Goal: Navigation & Orientation: Find specific page/section

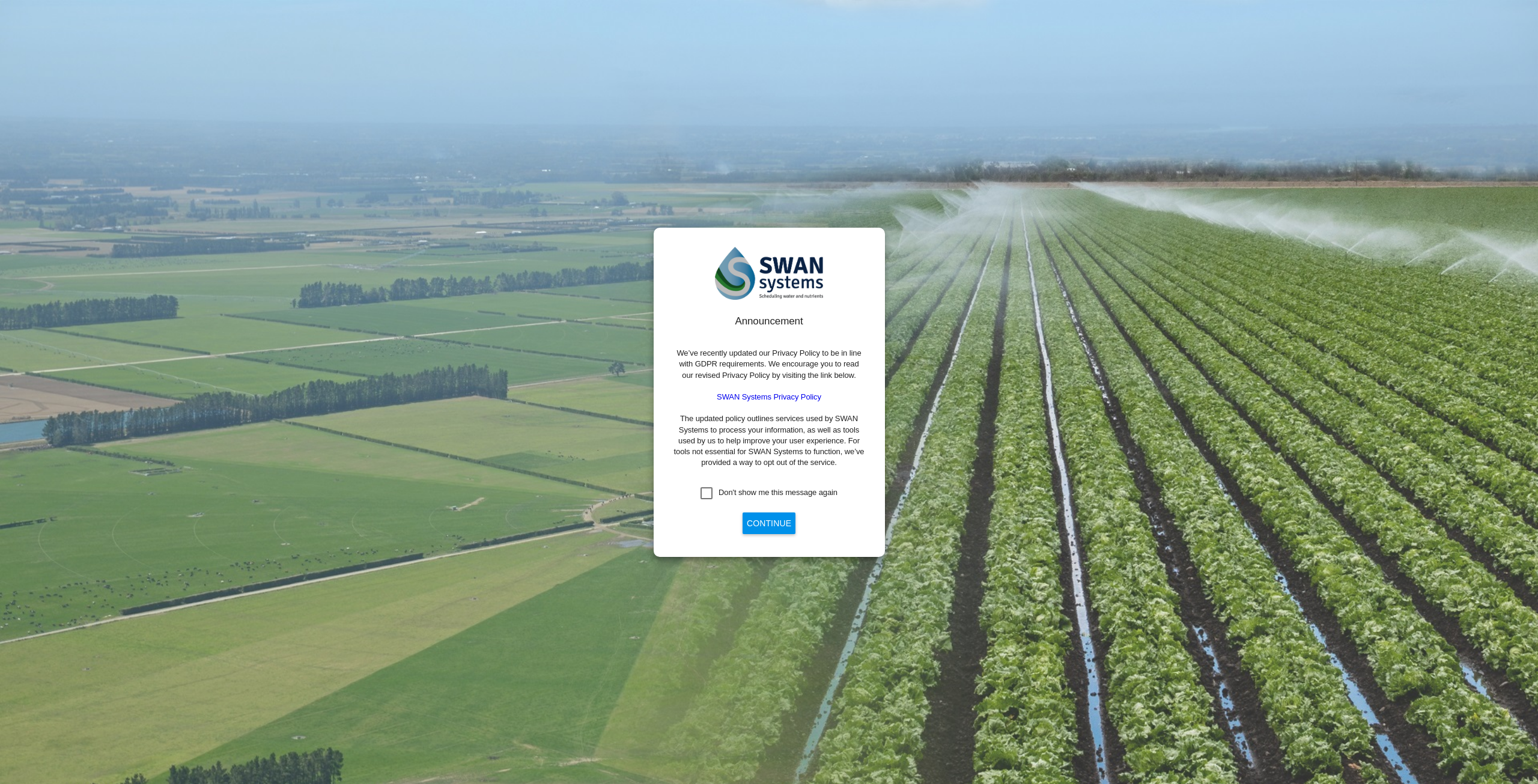
click at [765, 517] on button "Continue" at bounding box center [769, 523] width 52 height 22
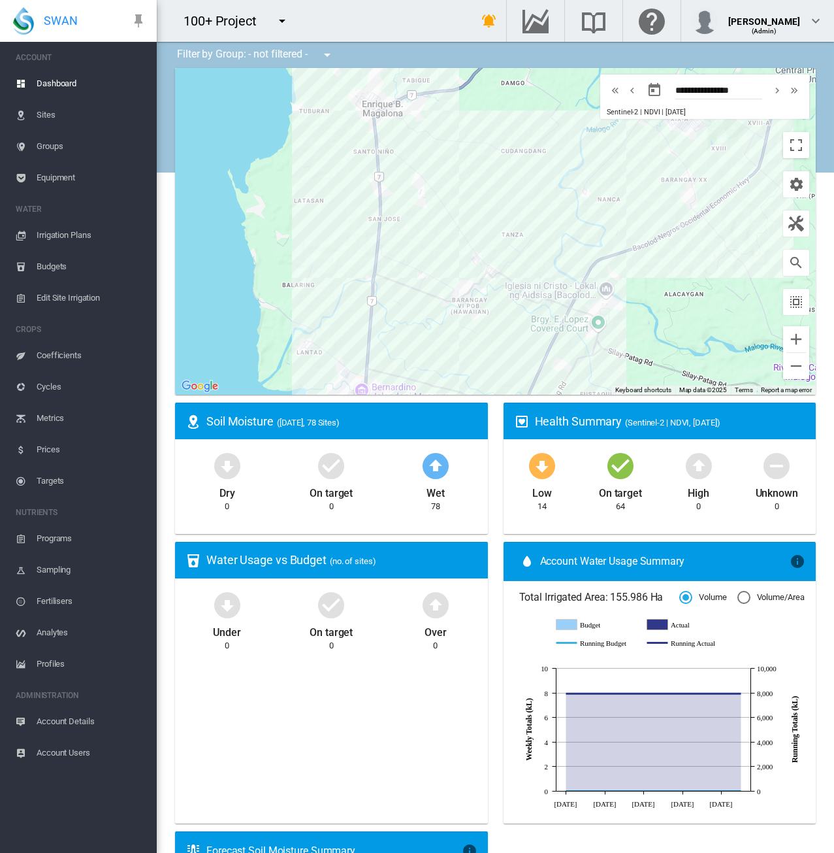
click at [284, 18] on md-icon "icon-menu-down" at bounding box center [282, 21] width 16 height 16
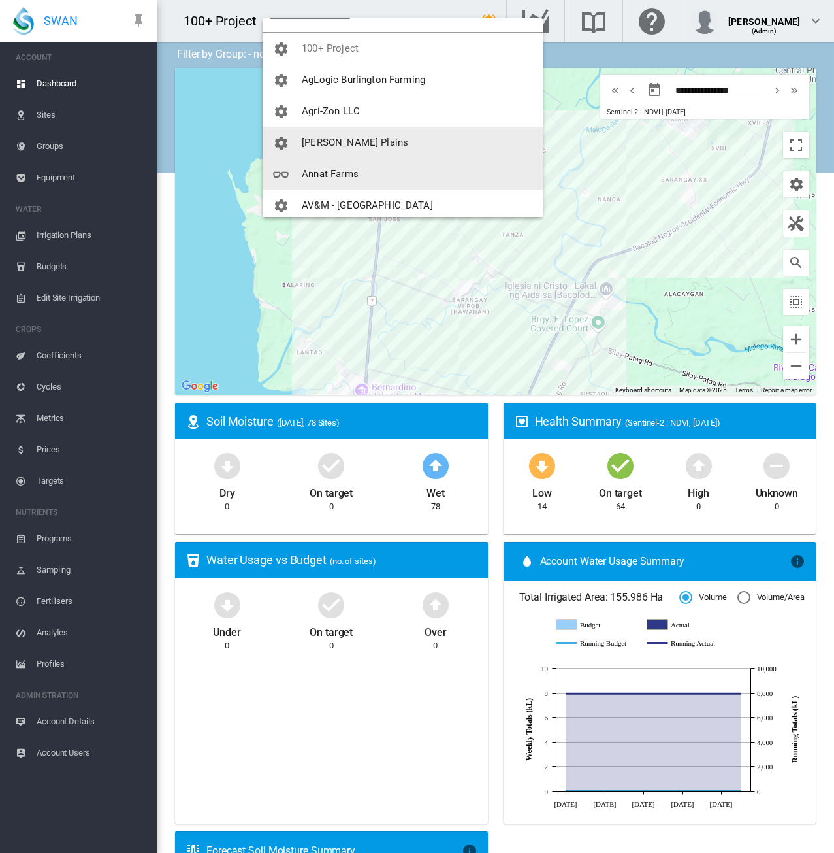
scroll to position [65, 0]
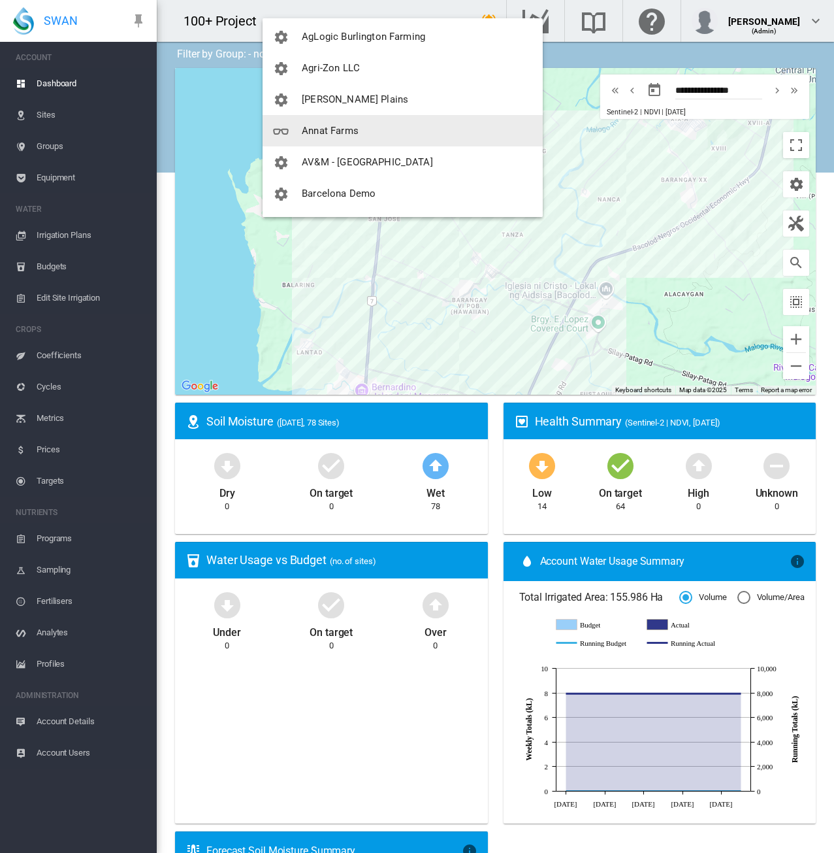
click at [331, 126] on span "Annat Farms" at bounding box center [330, 131] width 57 height 12
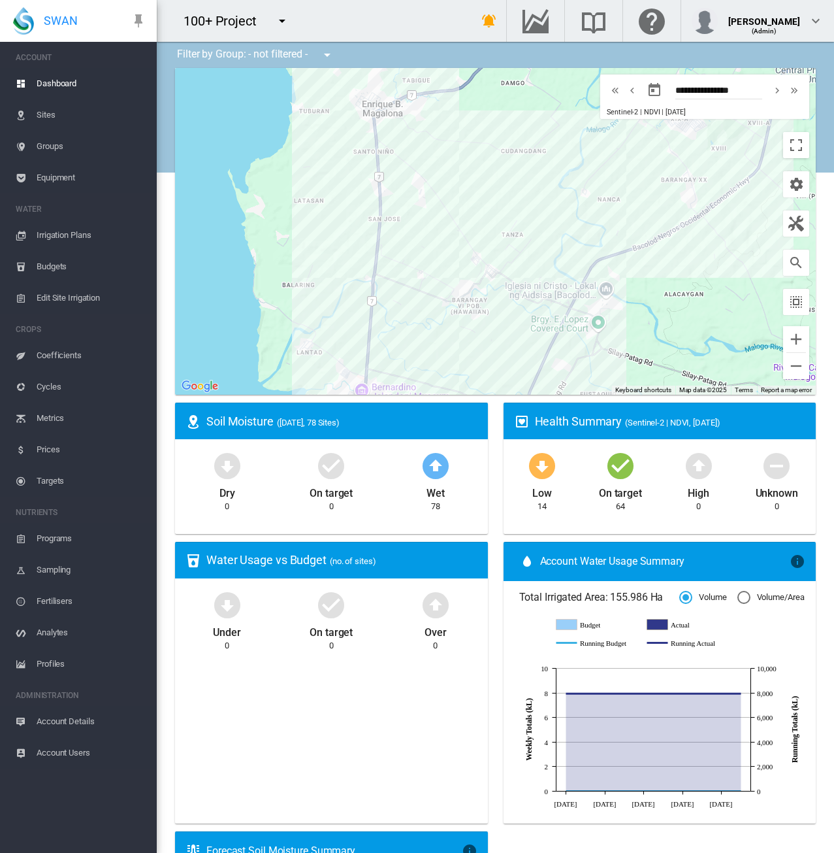
click at [41, 111] on span "Sites" at bounding box center [92, 114] width 110 height 31
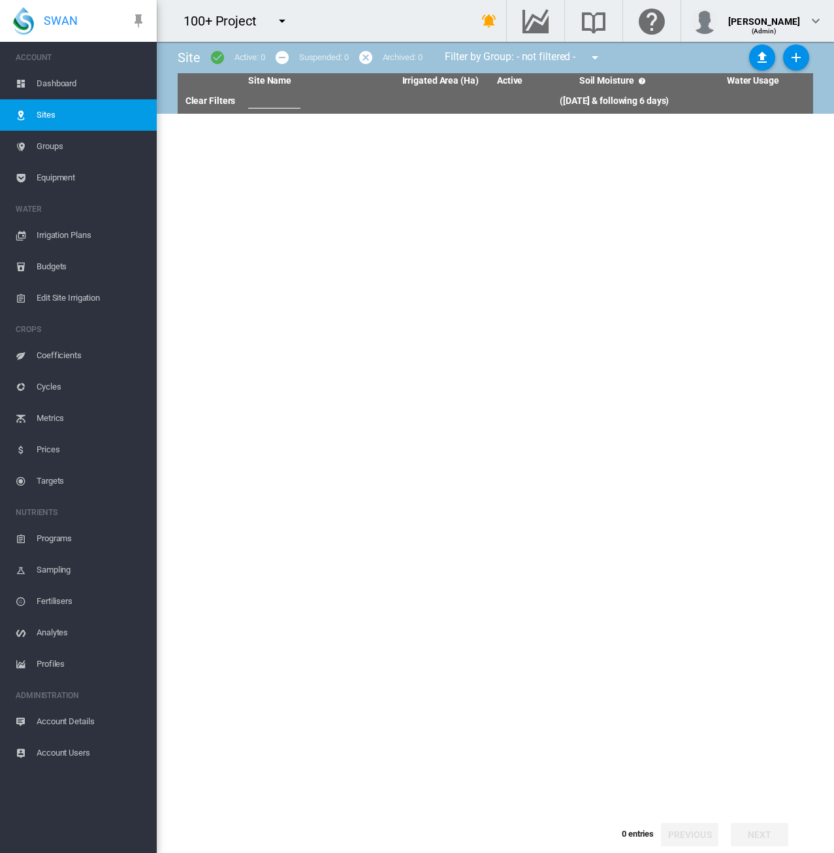
click at [61, 81] on span "Dashboard" at bounding box center [92, 83] width 110 height 31
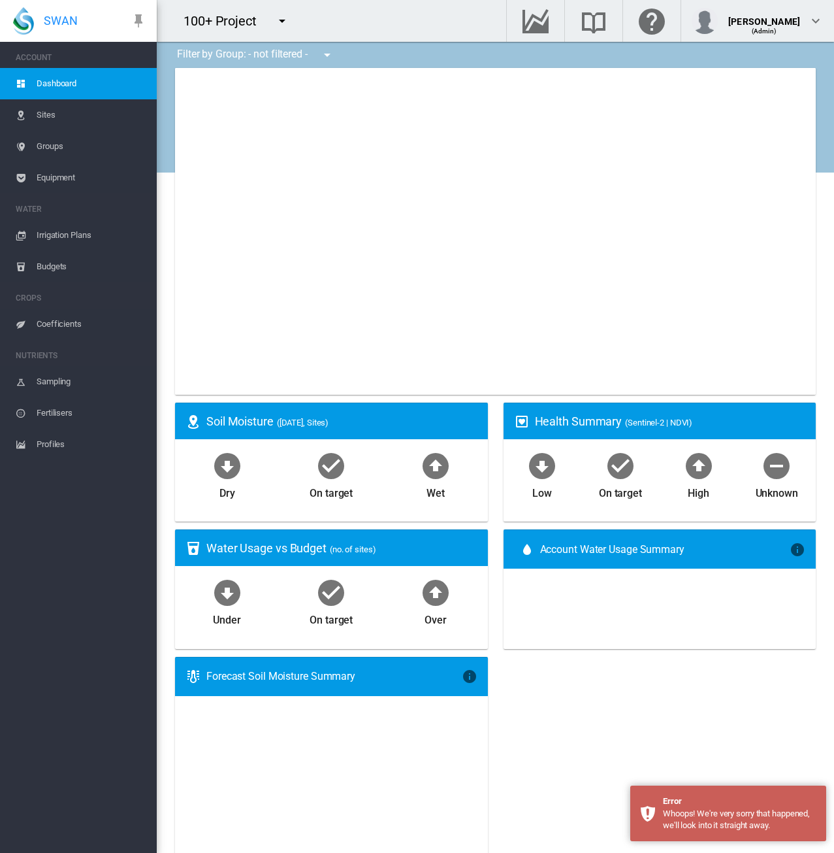
click at [55, 116] on span "Sites" at bounding box center [92, 114] width 110 height 31
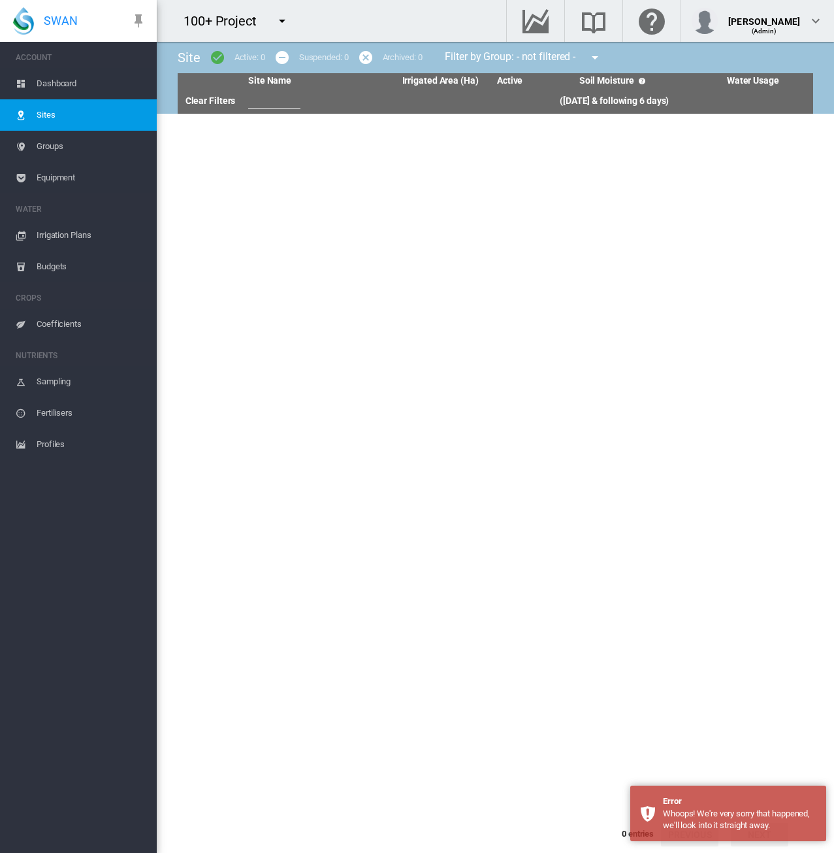
click at [54, 142] on span "Groups" at bounding box center [92, 146] width 110 height 31
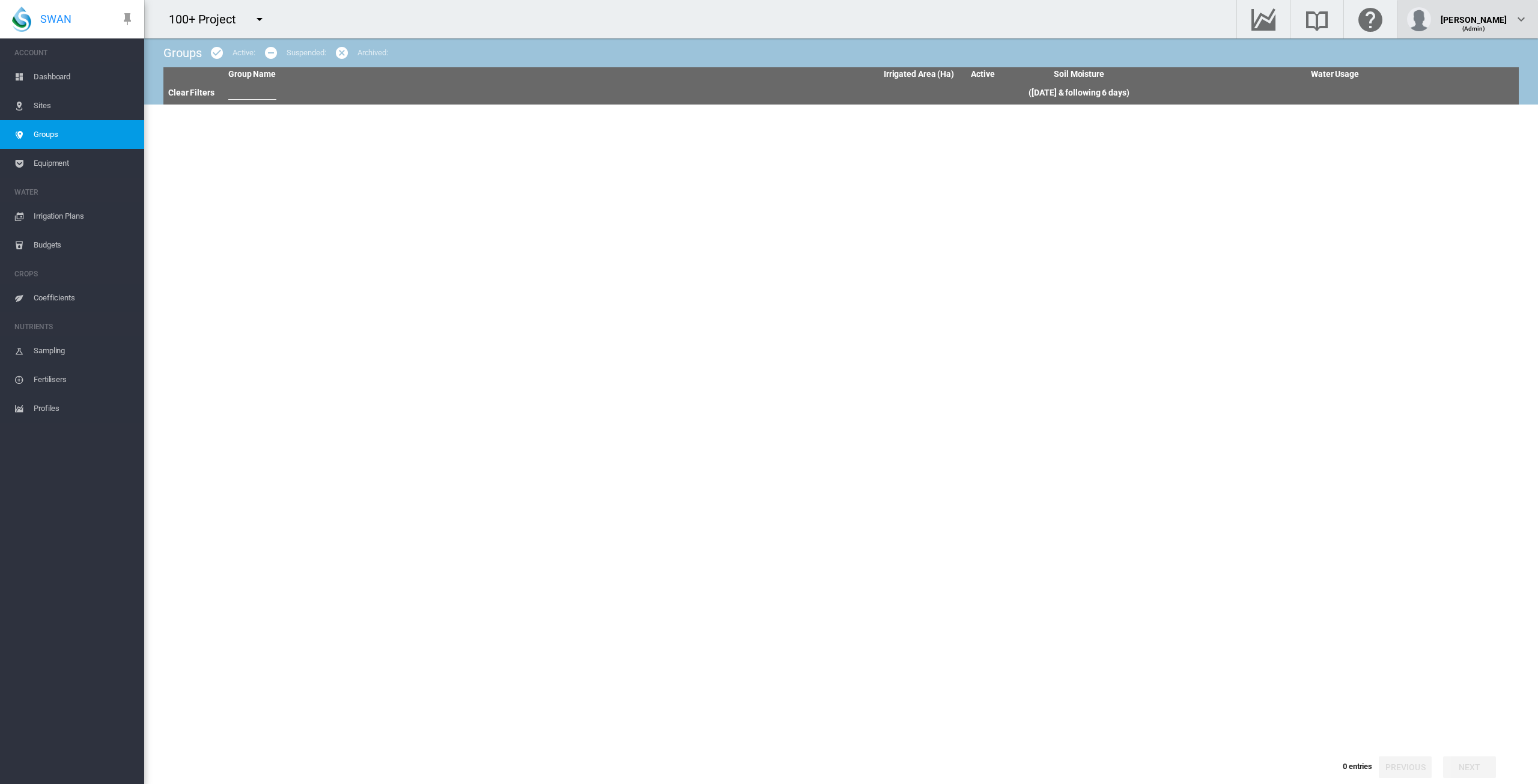
click at [1495, 18] on div "(Admin)" at bounding box center [1474, 24] width 66 height 12
click at [262, 17] on md-backdrop at bounding box center [769, 392] width 1538 height 784
click at [261, 17] on md-icon "icon-menu-down" at bounding box center [259, 19] width 15 height 15
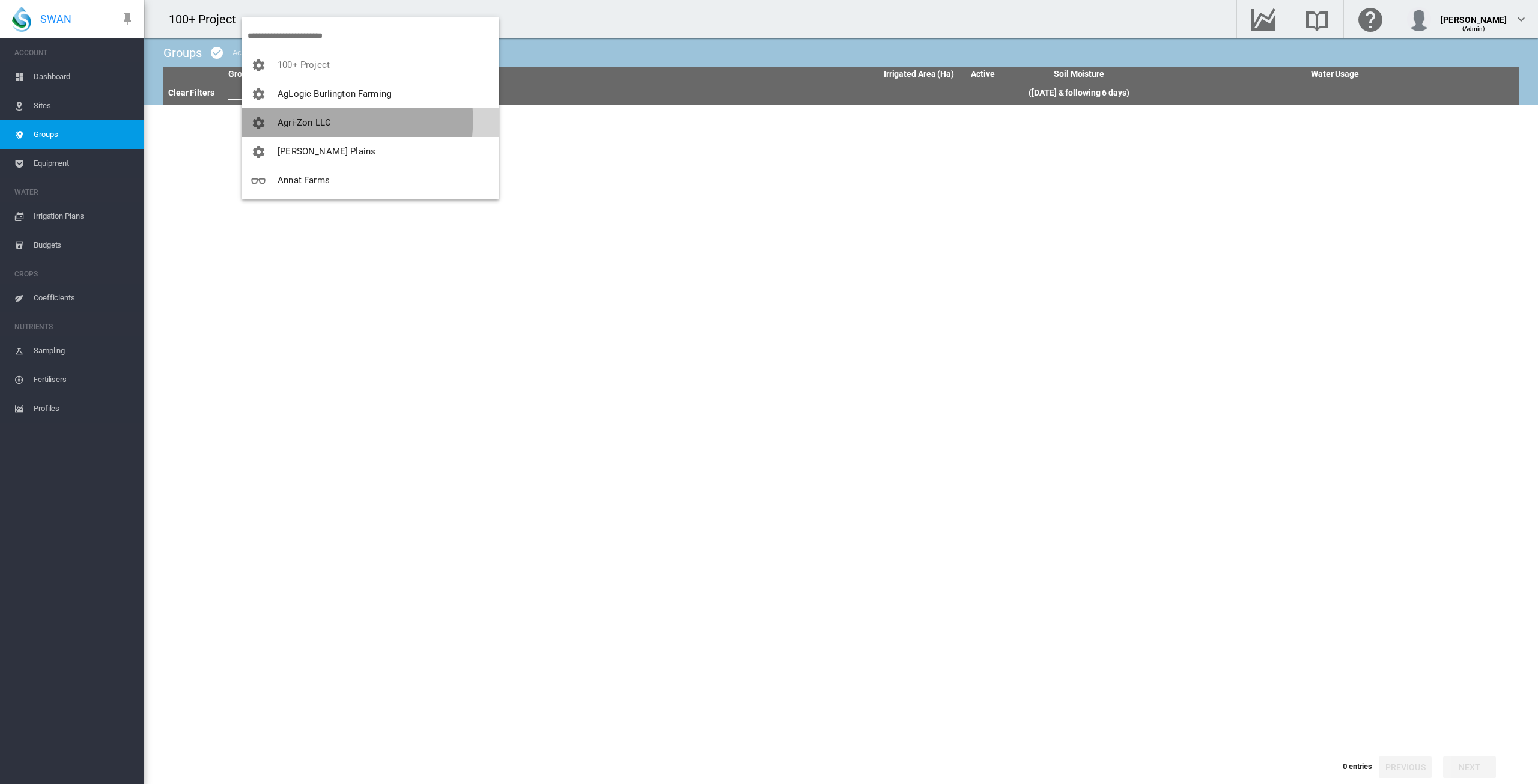
click at [318, 120] on span "Agri-Zon LLC" at bounding box center [304, 122] width 53 height 11
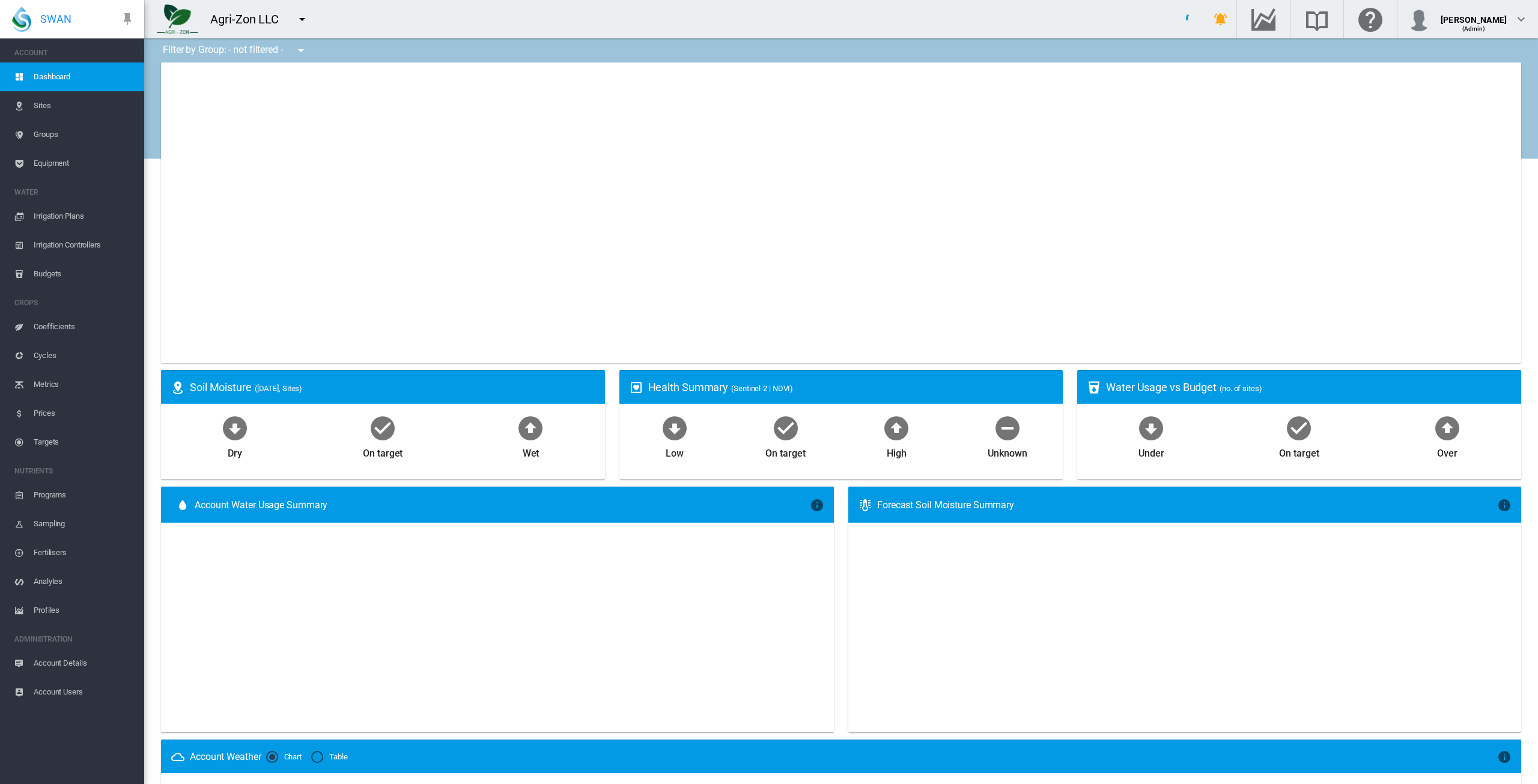
type input "**********"
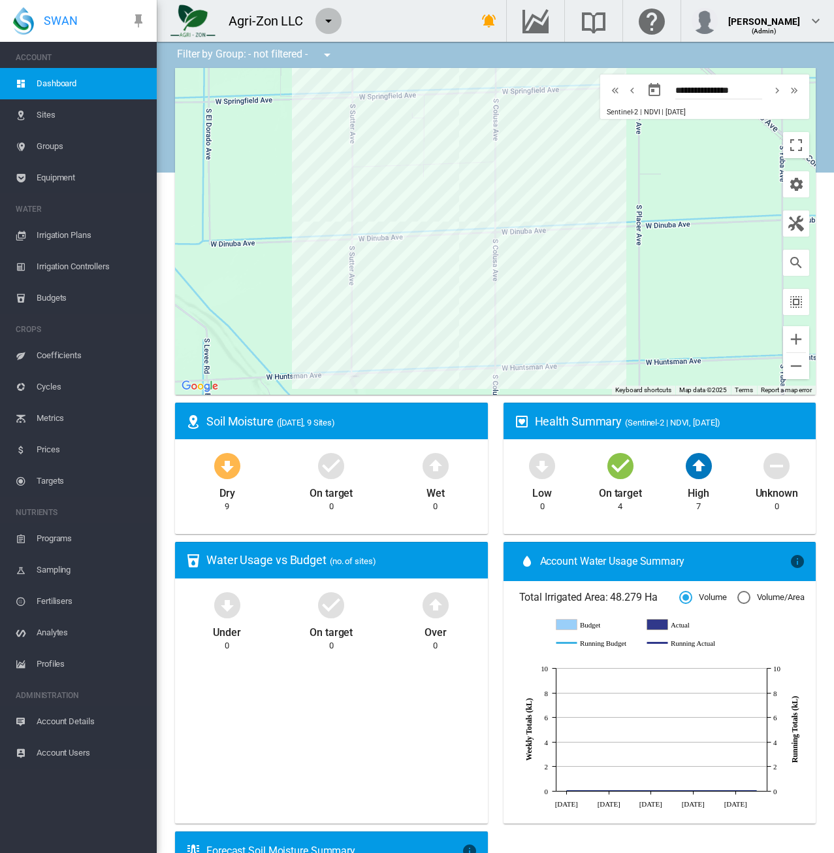
click at [325, 15] on md-icon "icon-menu-down" at bounding box center [329, 21] width 16 height 16
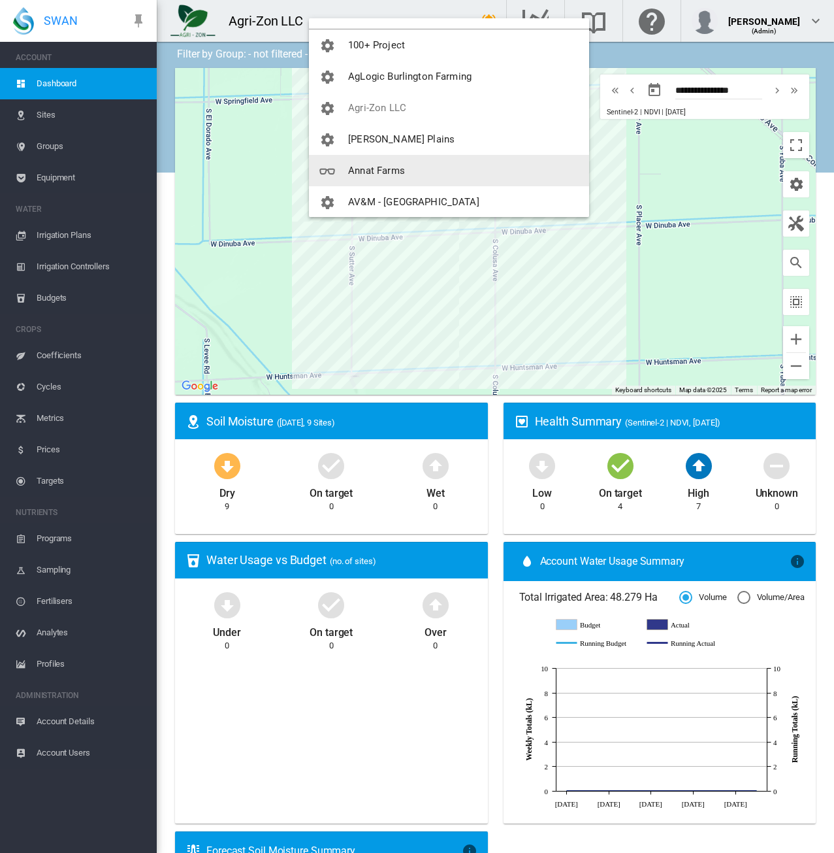
scroll to position [65, 0]
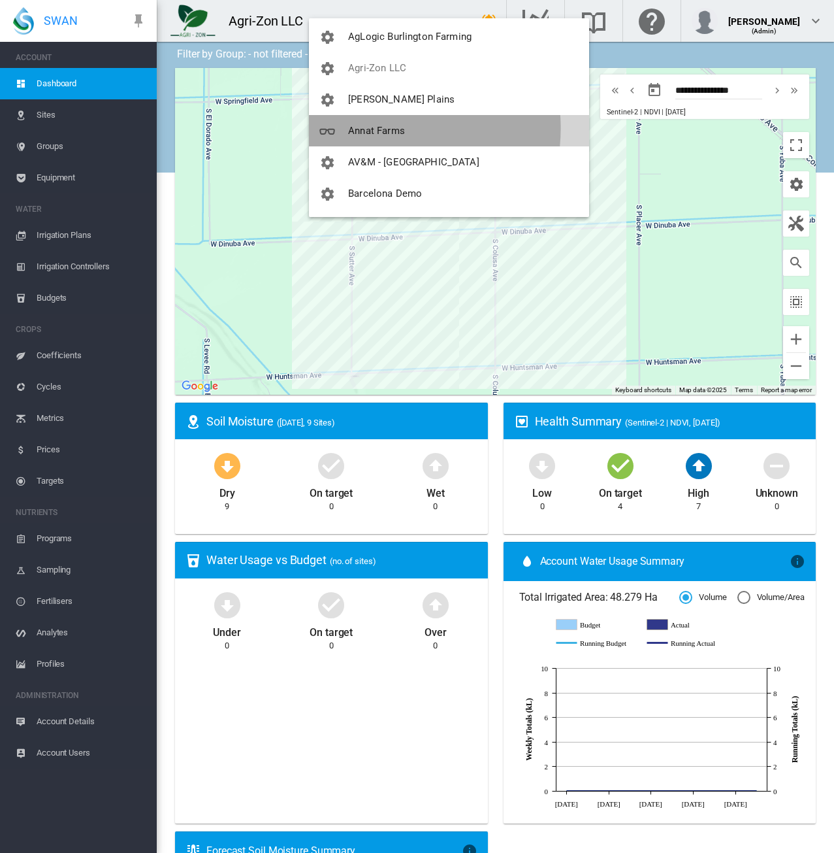
click at [376, 128] on span "Annat Farms" at bounding box center [376, 131] width 57 height 12
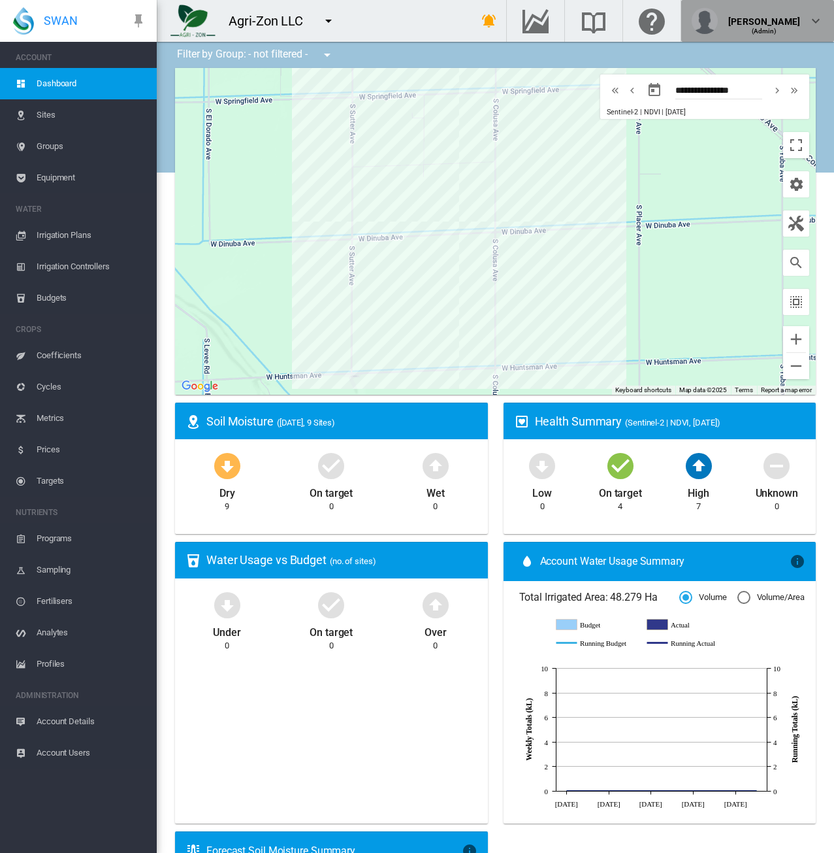
click at [806, 29] on div "[PERSON_NAME] (Admin)" at bounding box center [758, 21] width 132 height 26
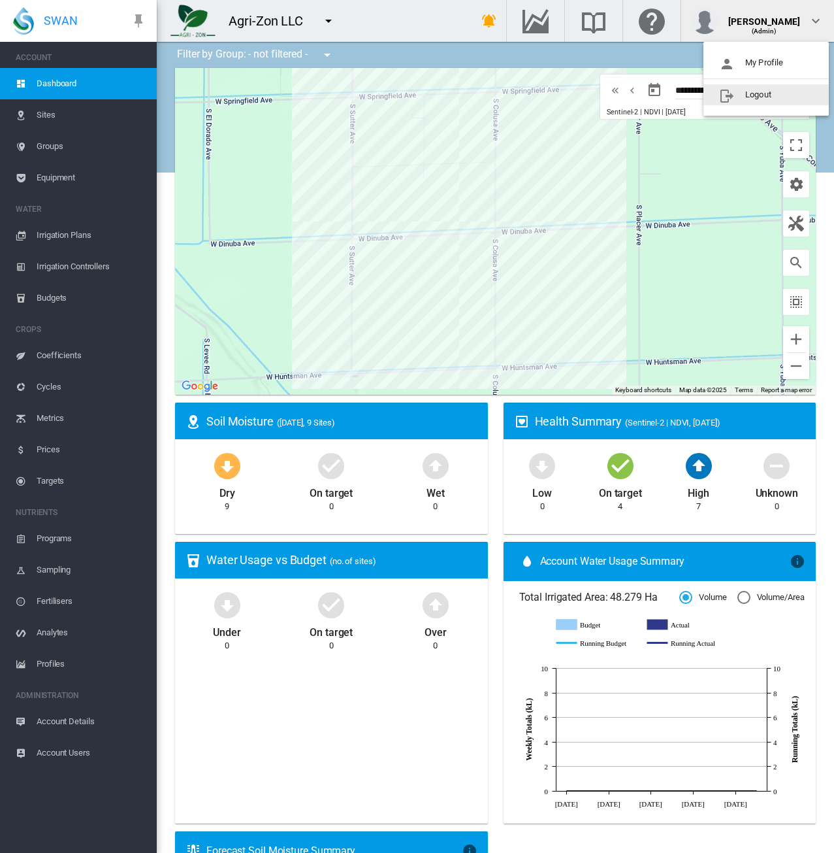
click at [772, 93] on button "Logout" at bounding box center [766, 94] width 125 height 21
